Goal: Find specific page/section: Find specific page/section

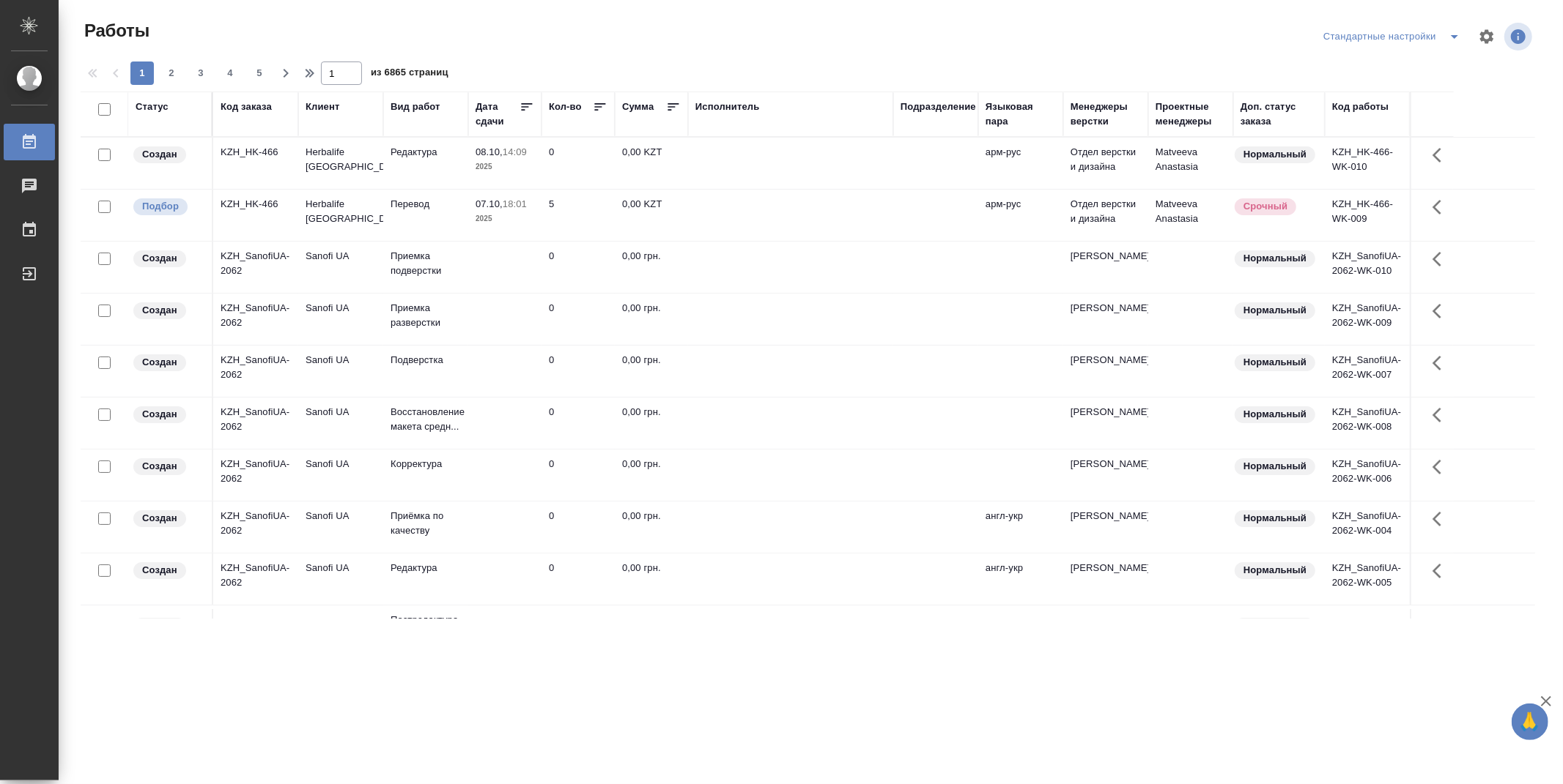
click at [950, 107] on div "Подразделение" at bounding box center [938, 107] width 75 height 15
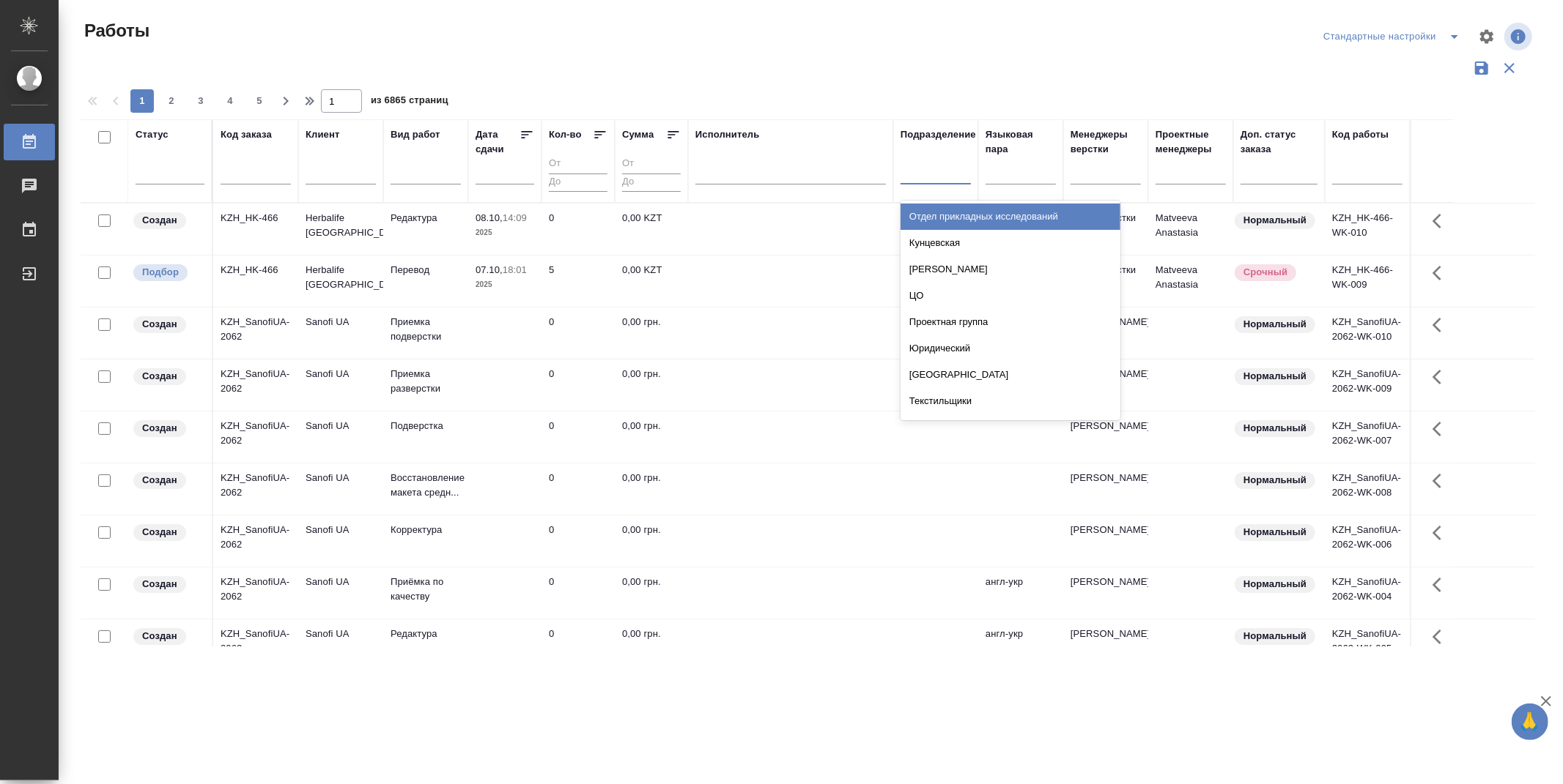
click at [949, 174] on div at bounding box center [935, 169] width 70 height 21
type input "dt"
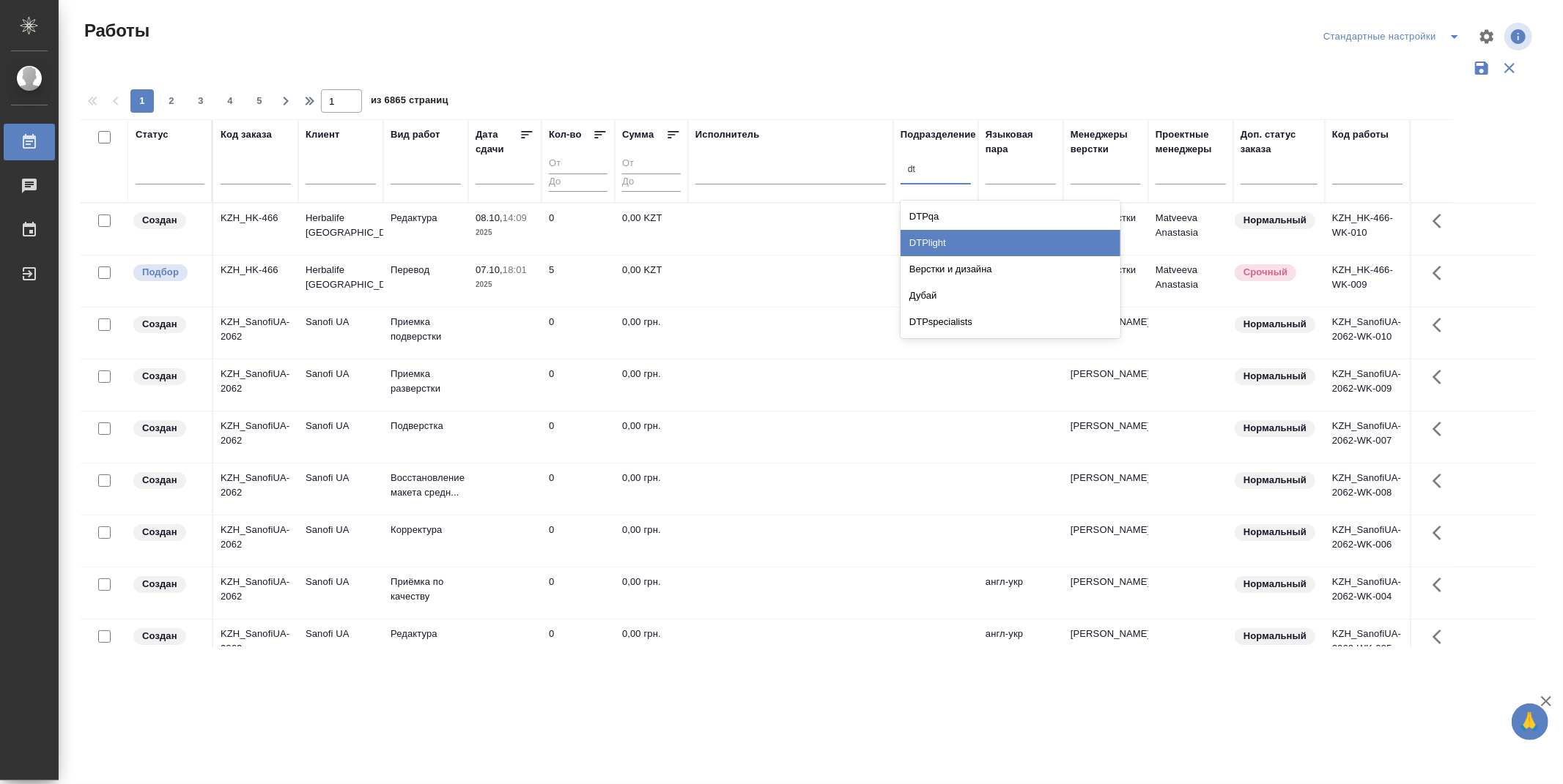
drag, startPoint x: 951, startPoint y: 238, endPoint x: 376, endPoint y: 185, distance: 577.4
click at [951, 239] on div "DTPlight" at bounding box center [1010, 243] width 220 height 27
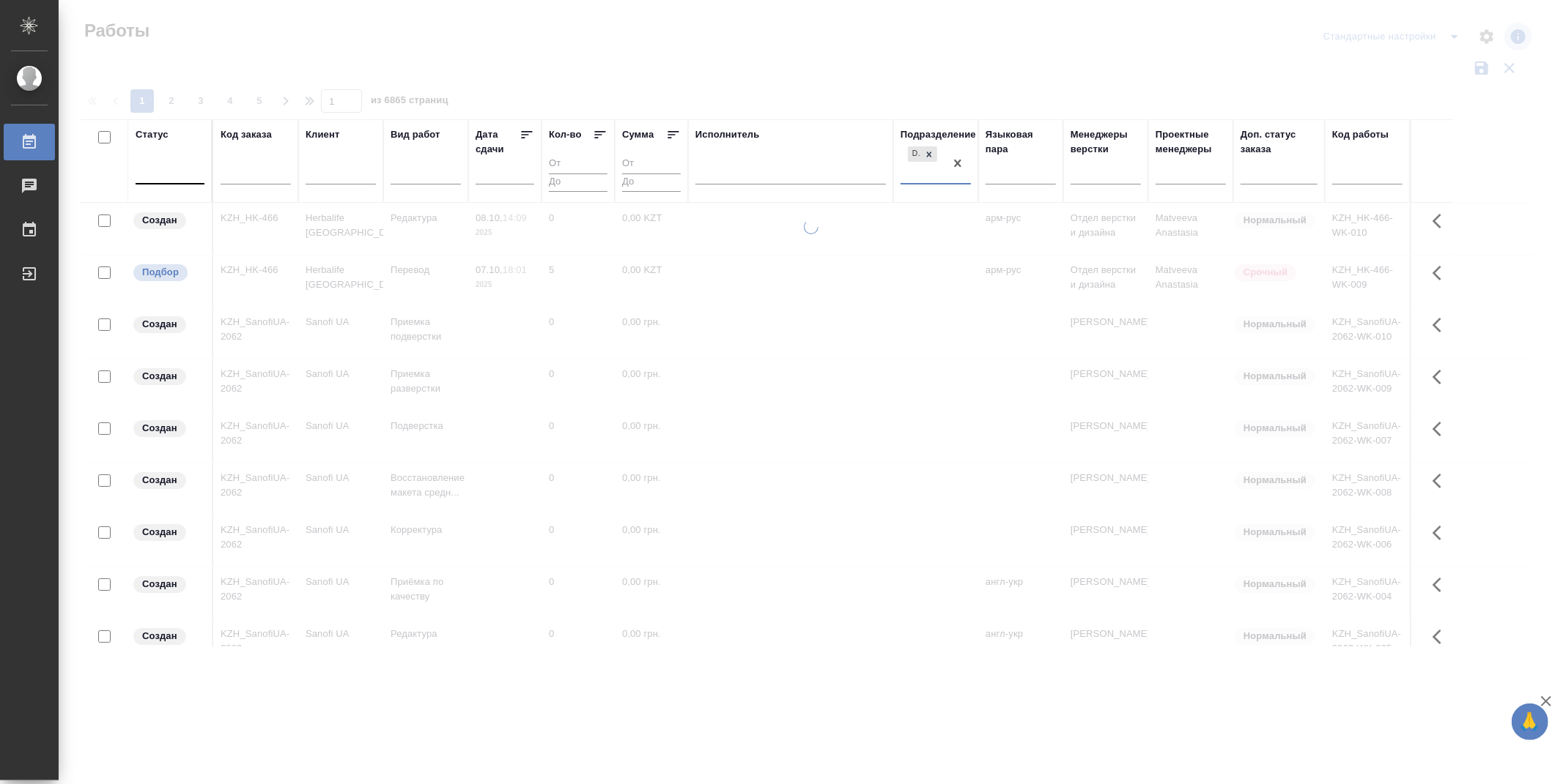
click at [189, 177] on div at bounding box center [170, 169] width 69 height 21
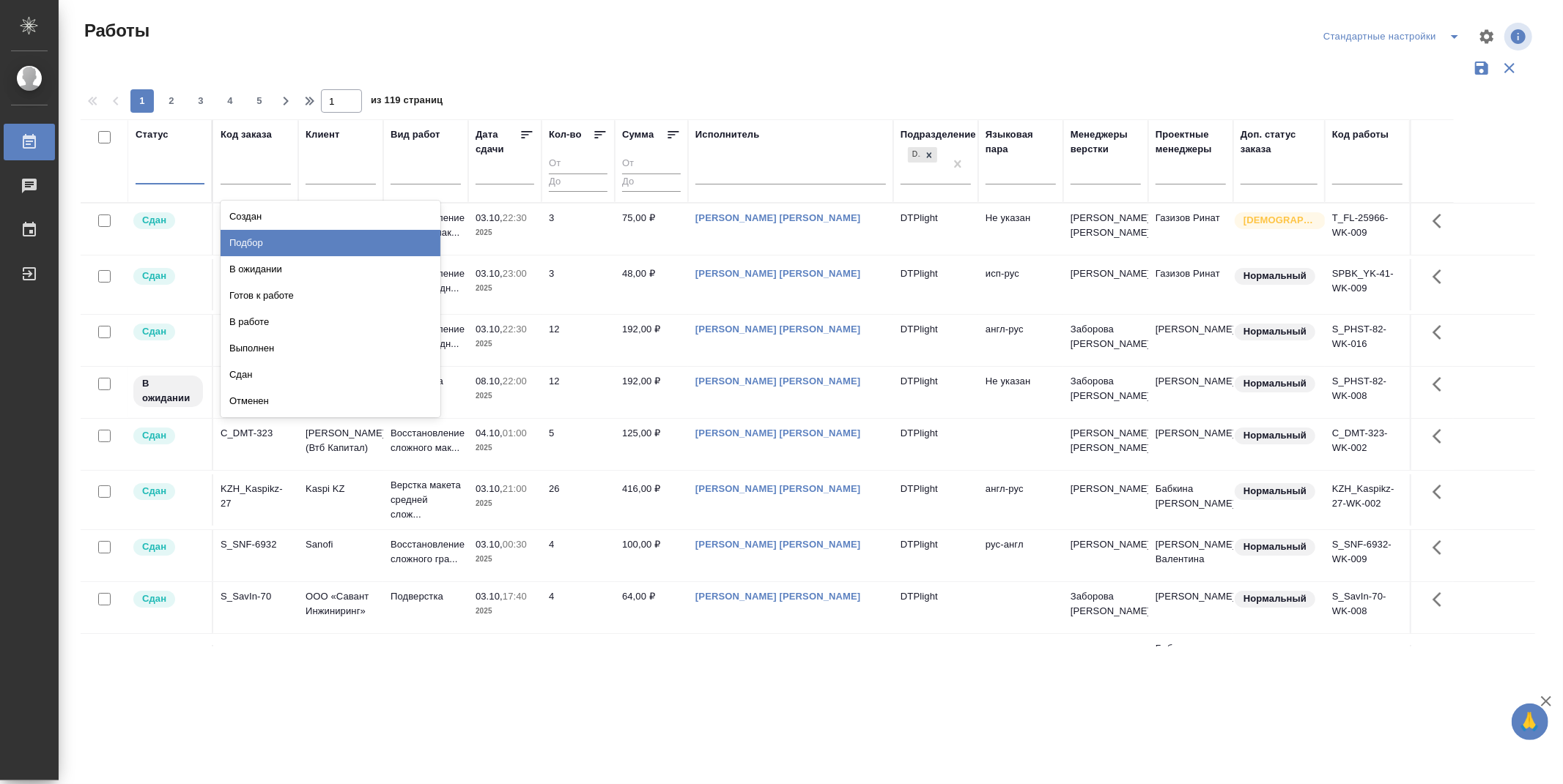
click at [389, 242] on div "Подбор" at bounding box center [330, 243] width 220 height 27
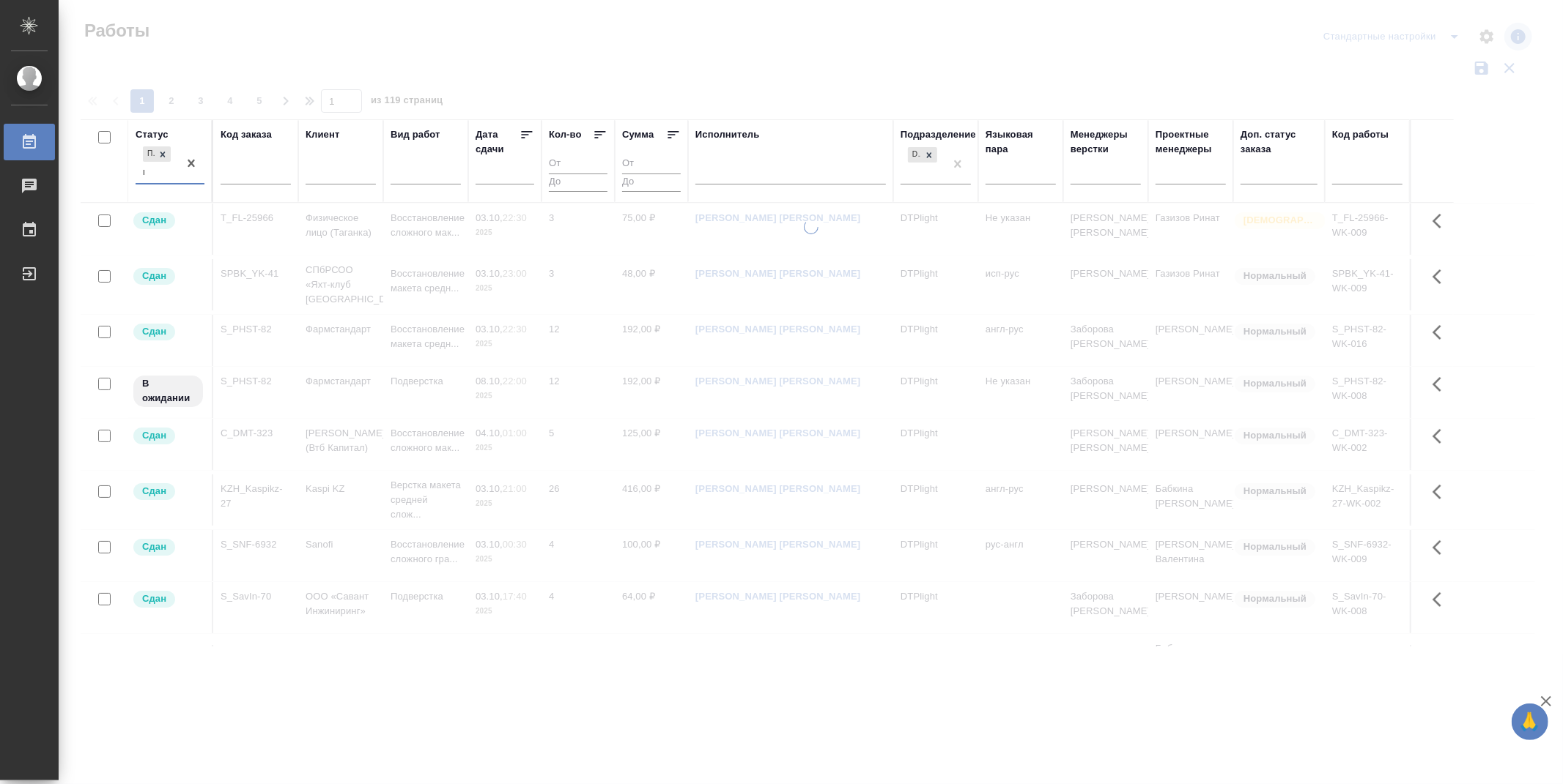
type input "го"
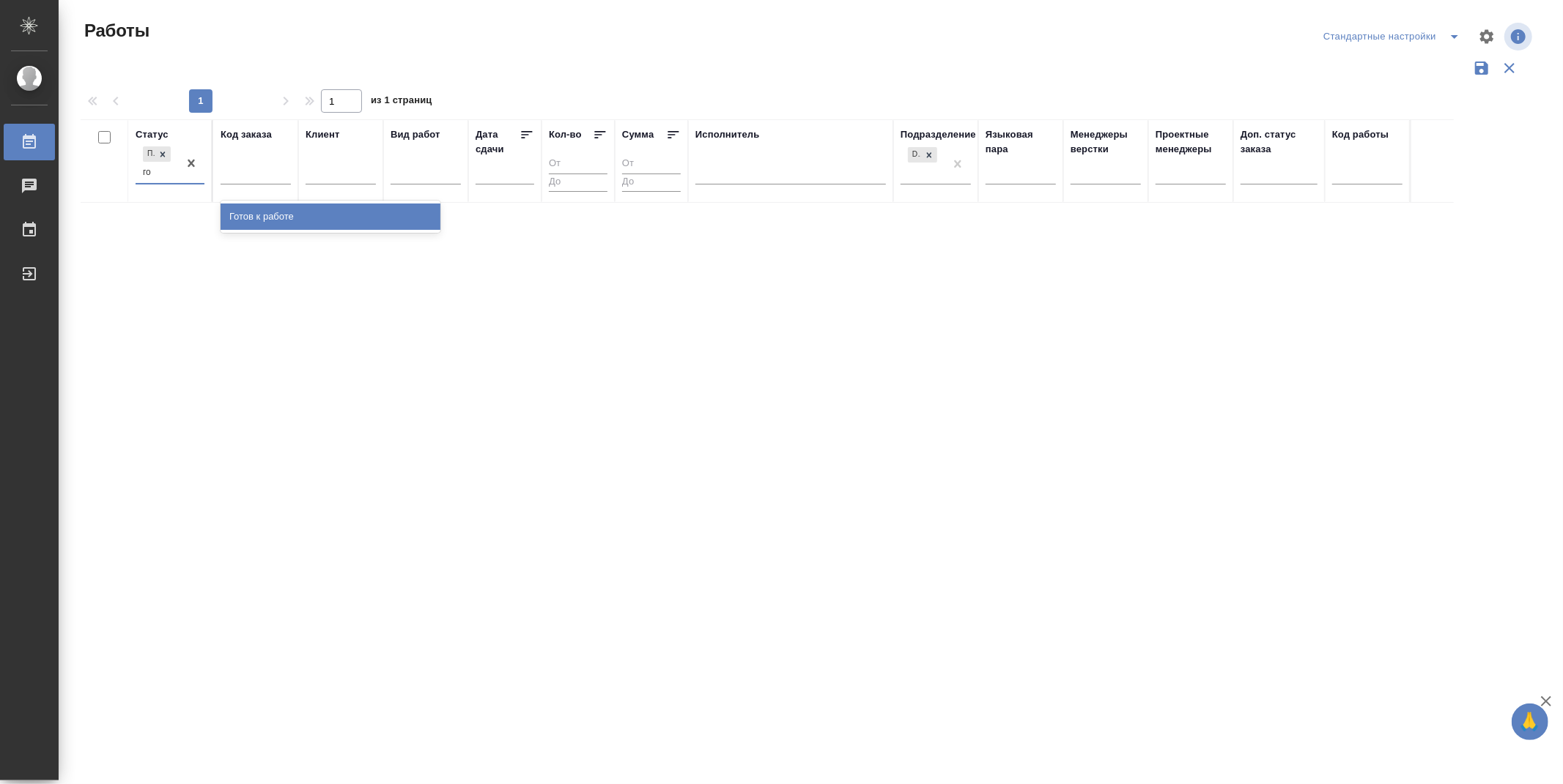
click at [419, 225] on div "Готов к работе" at bounding box center [330, 217] width 220 height 27
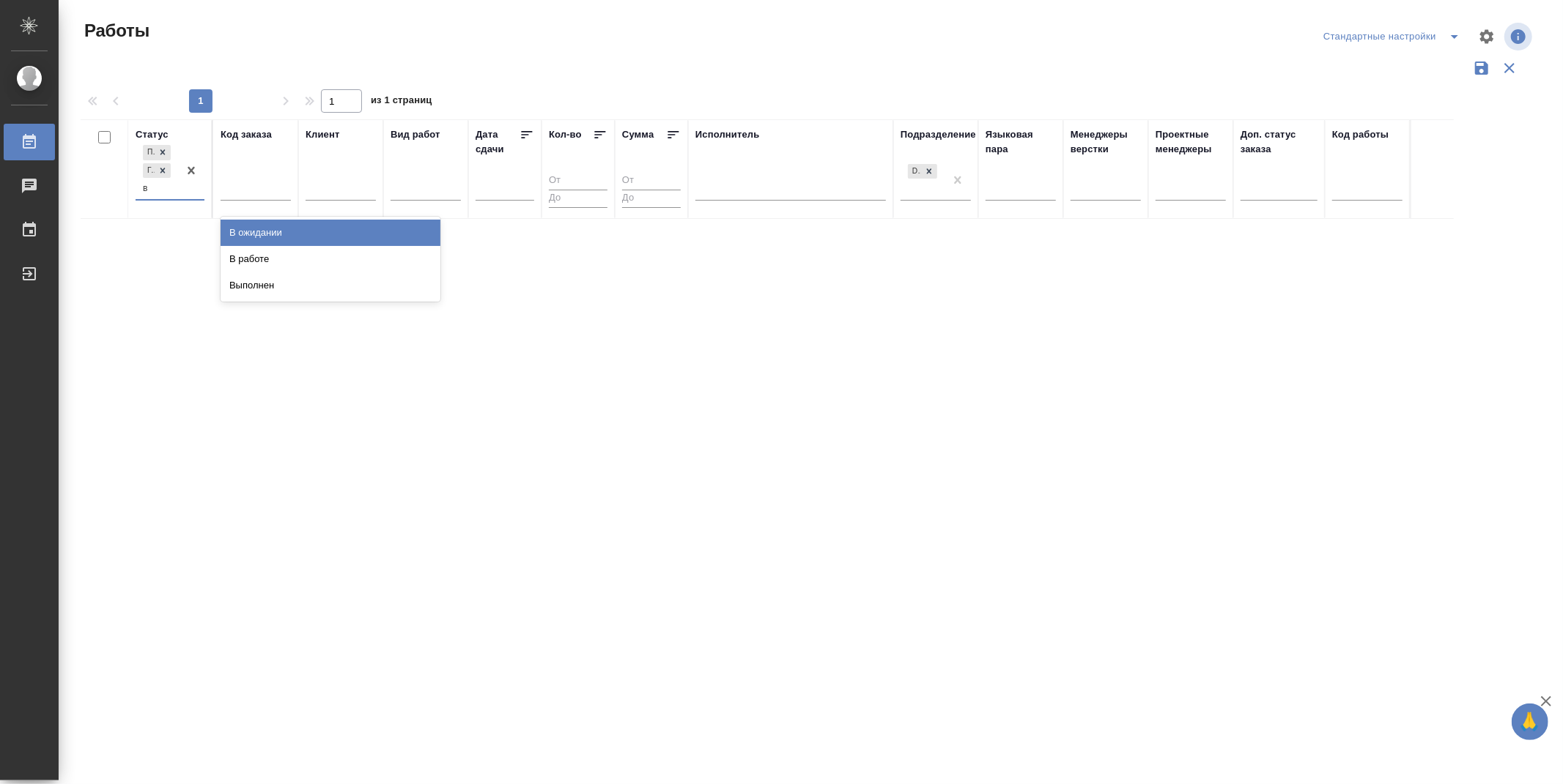
type input "в р"
click at [250, 228] on div "В работе" at bounding box center [330, 232] width 220 height 27
click at [143, 199] on div at bounding box center [142, 207] width 1 height 16
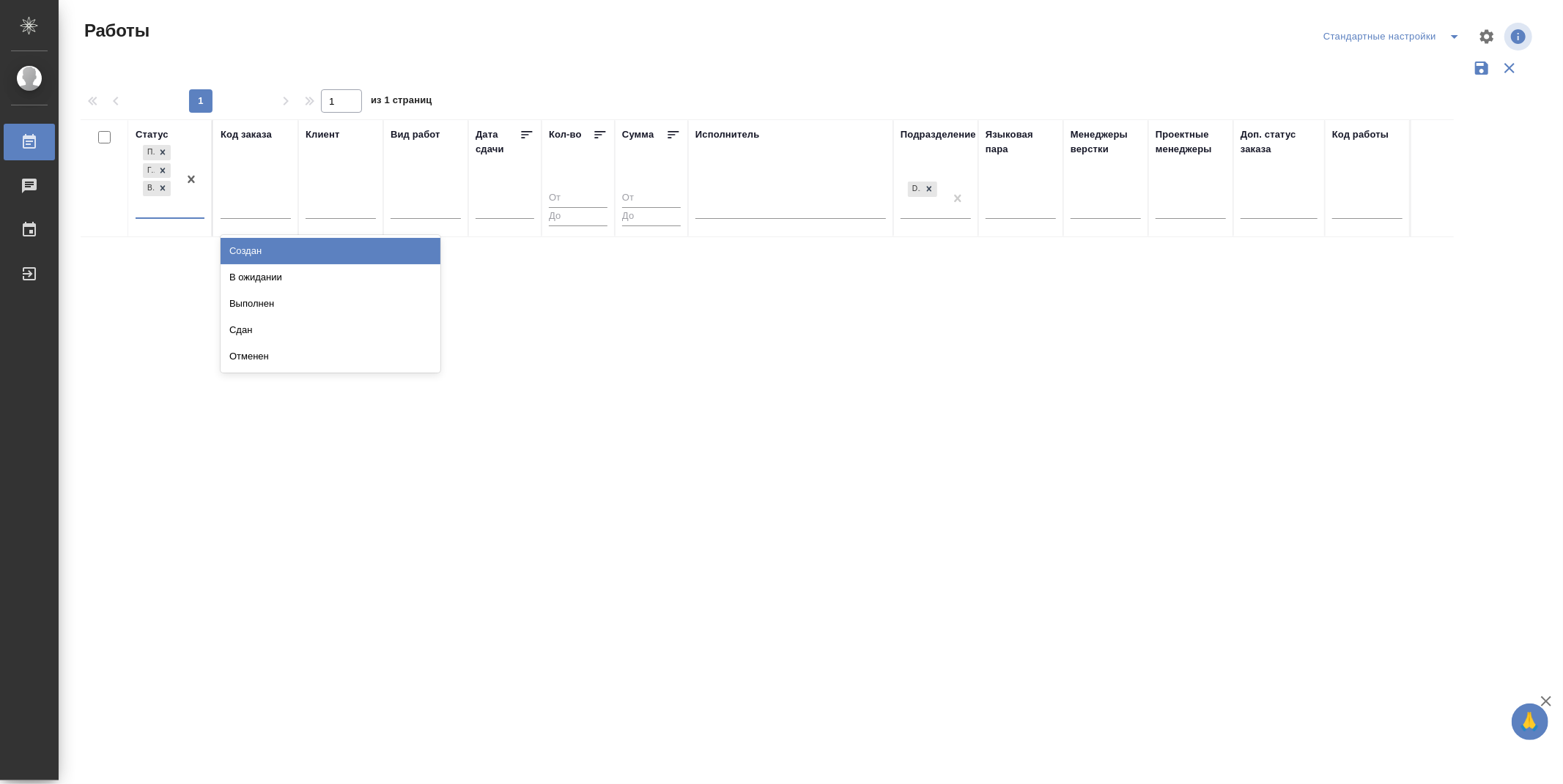
type input "v.zubakova"
click at [198, 204] on div at bounding box center [191, 180] width 27 height 75
click at [368, 439] on div "Статус Подбор Готов к работе В работе Код заказа Клиент Вид работ [PERSON_NAME]…" at bounding box center [807, 383] width 1454 height 527
